Goal: Task Accomplishment & Management: Use online tool/utility

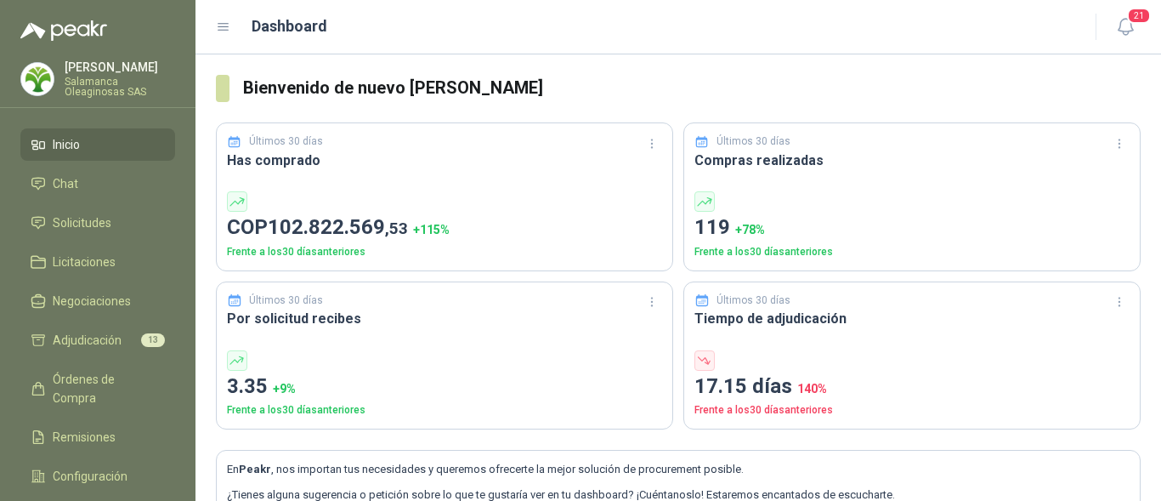
click at [84, 73] on p "[PERSON_NAME]" at bounding box center [120, 67] width 111 height 12
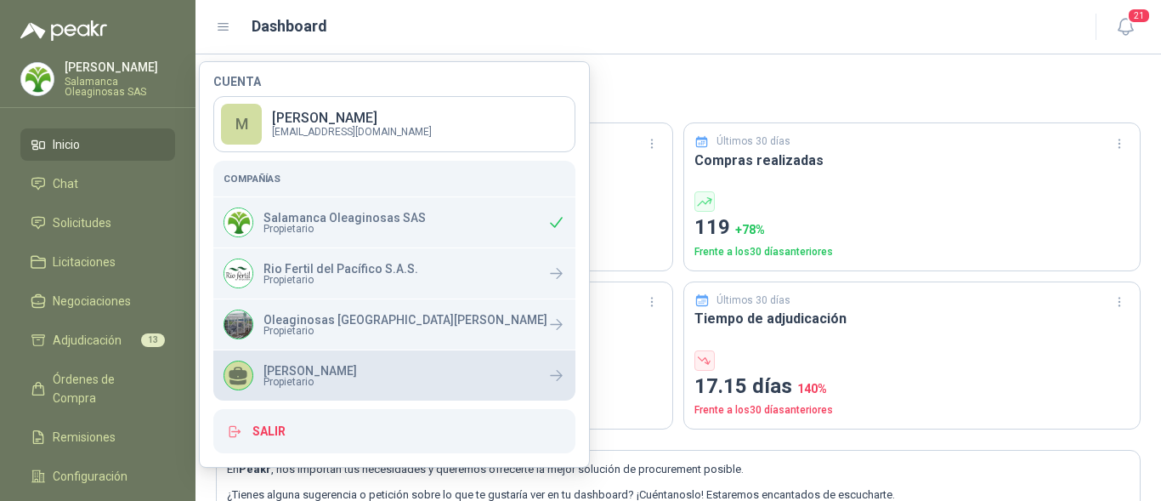
click at [302, 382] on span "Propietario" at bounding box center [311, 382] width 94 height 10
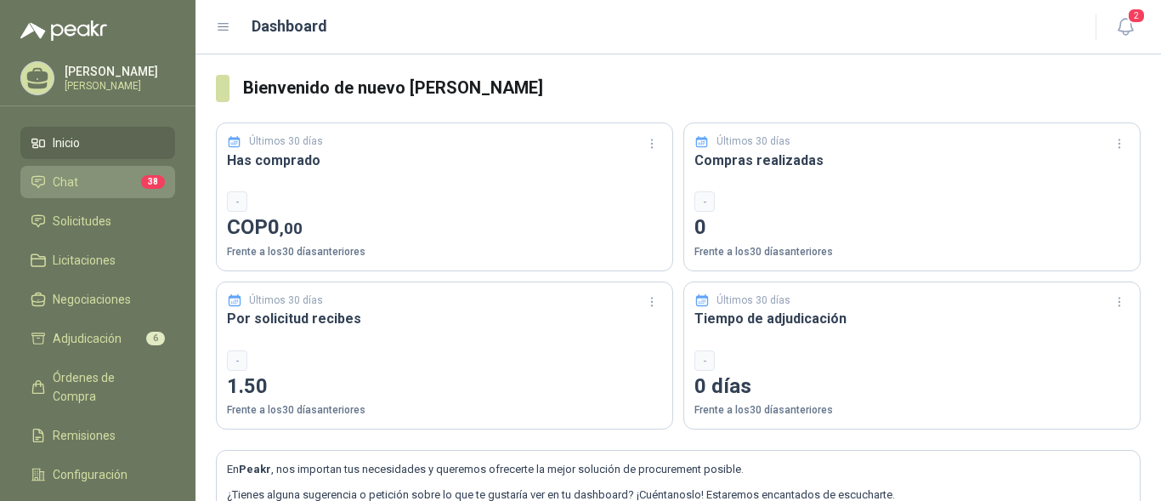
click at [95, 184] on li "Chat 38" at bounding box center [98, 182] width 134 height 19
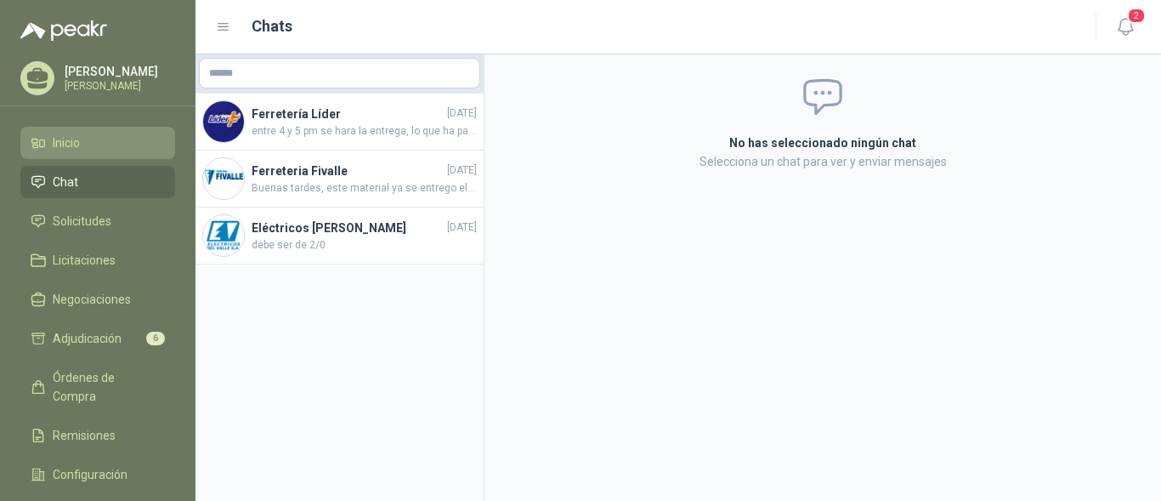
click at [131, 150] on li "Inicio" at bounding box center [98, 142] width 134 height 19
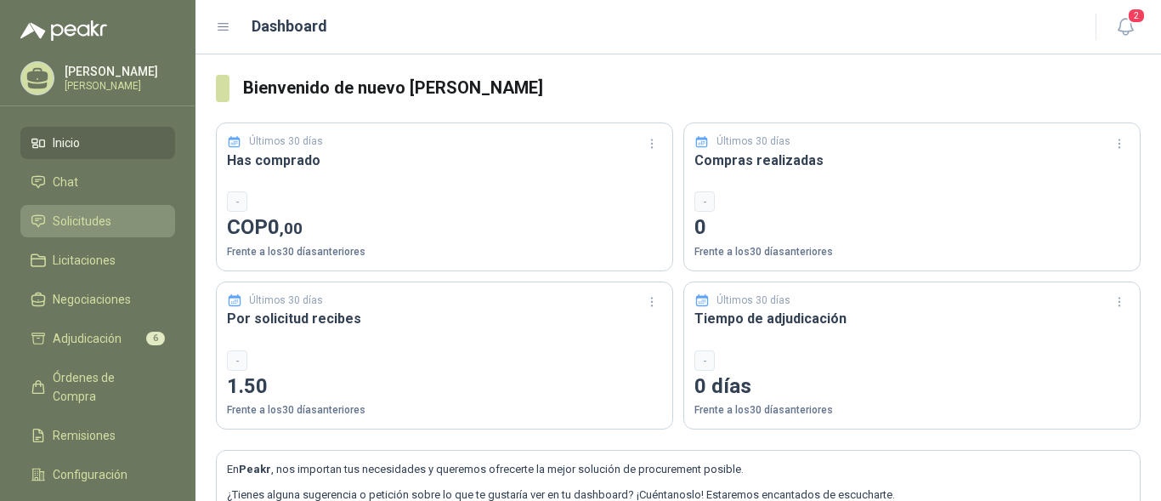
click at [116, 224] on li "Solicitudes" at bounding box center [98, 221] width 134 height 19
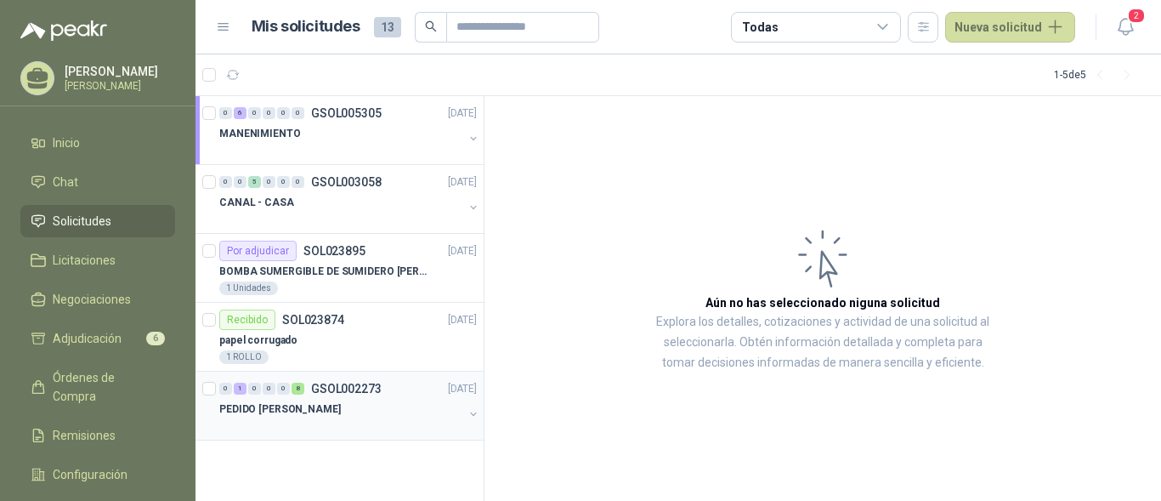
click at [316, 405] on div "PEDIDO SRA INES" at bounding box center [341, 409] width 244 height 20
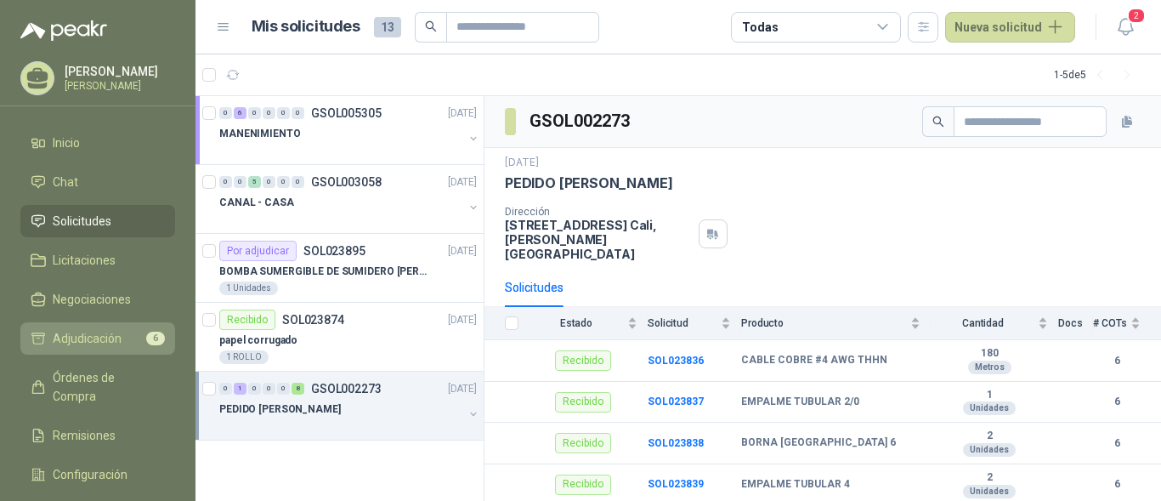
click at [91, 340] on span "Adjudicación" at bounding box center [87, 338] width 69 height 19
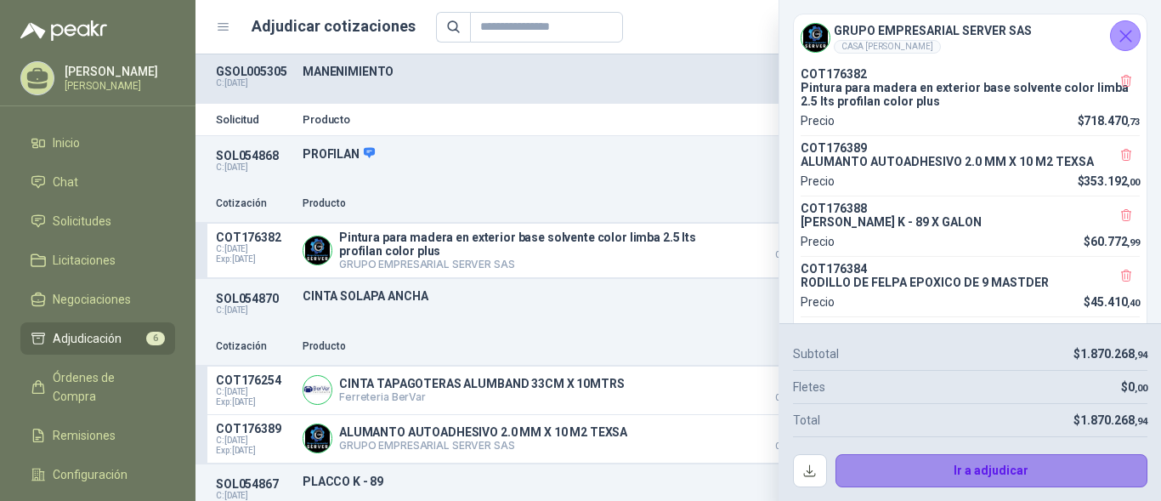
click at [887, 474] on button "Ir a adjudicar" at bounding box center [992, 471] width 313 height 34
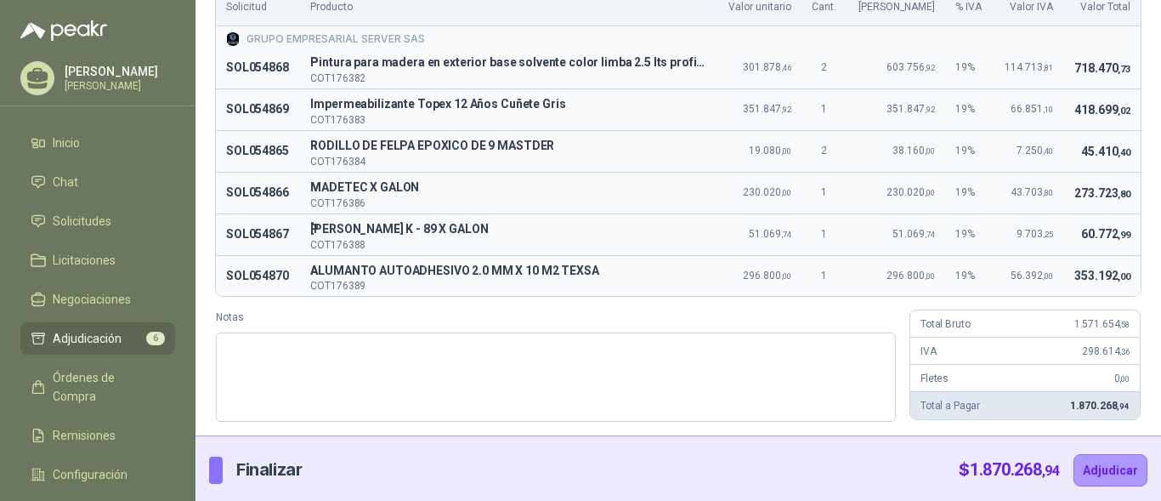
scroll to position [146, 0]
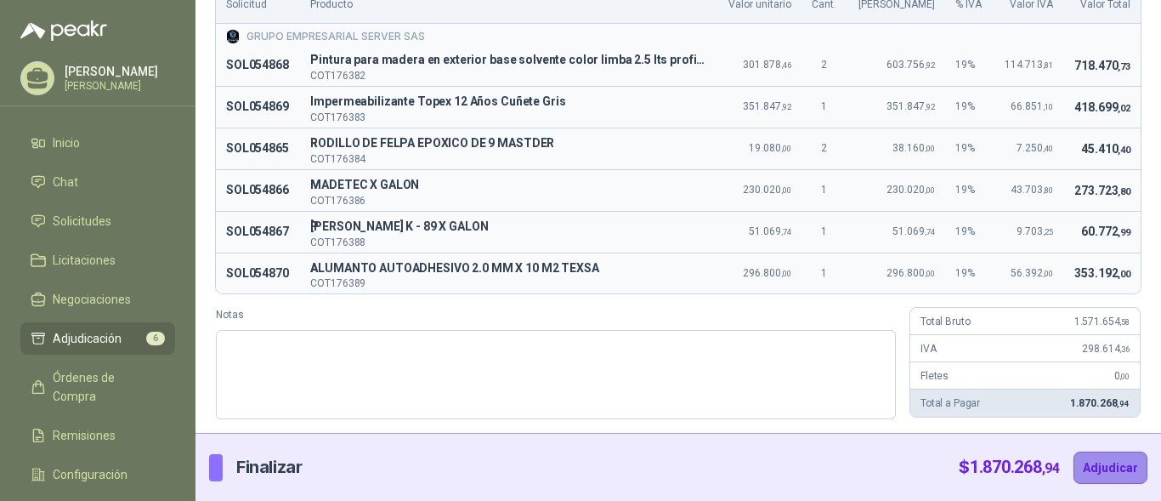
click at [1091, 468] on button "Adjudicar" at bounding box center [1111, 467] width 74 height 32
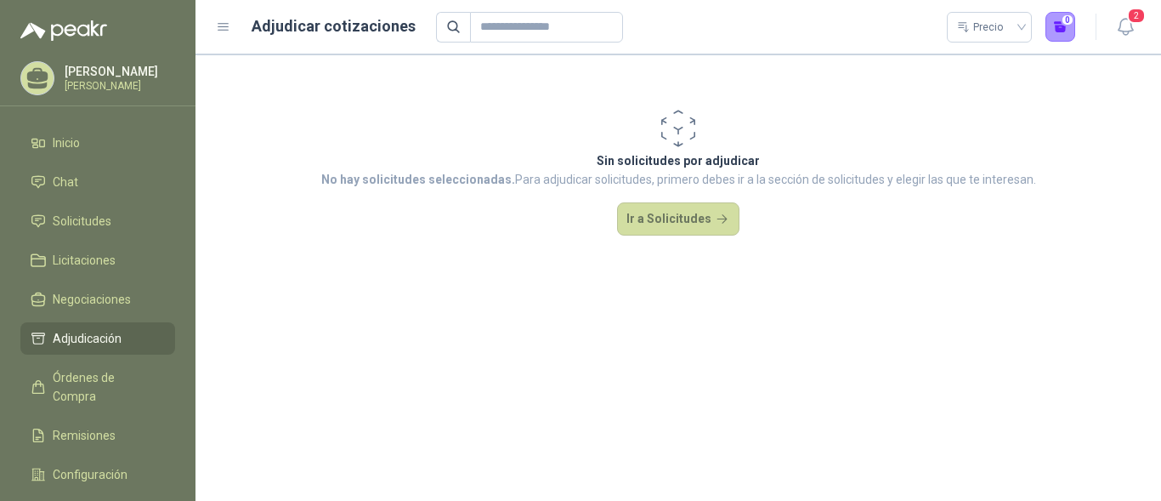
scroll to position [0, 0]
